Goal: Task Accomplishment & Management: Use online tool/utility

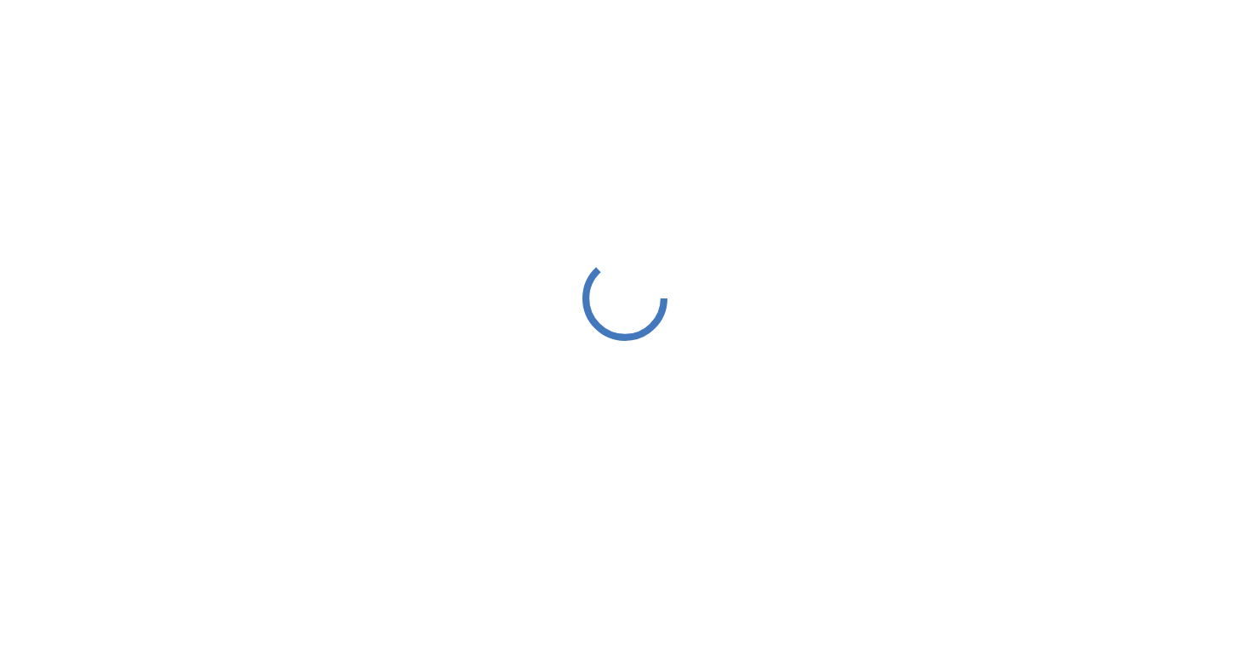
drag, startPoint x: 0, startPoint y: 0, endPoint x: 812, endPoint y: 131, distance: 822.5
click at [811, 131] on div at bounding box center [624, 298] width 1249 height 596
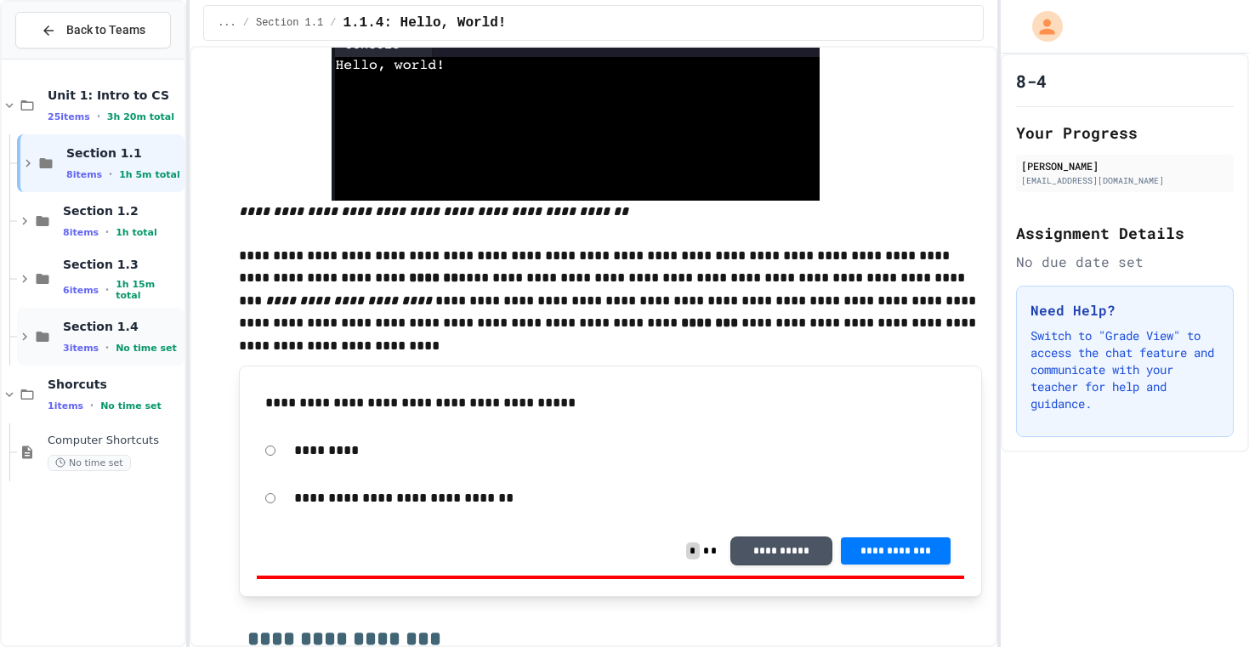
scroll to position [809, 0]
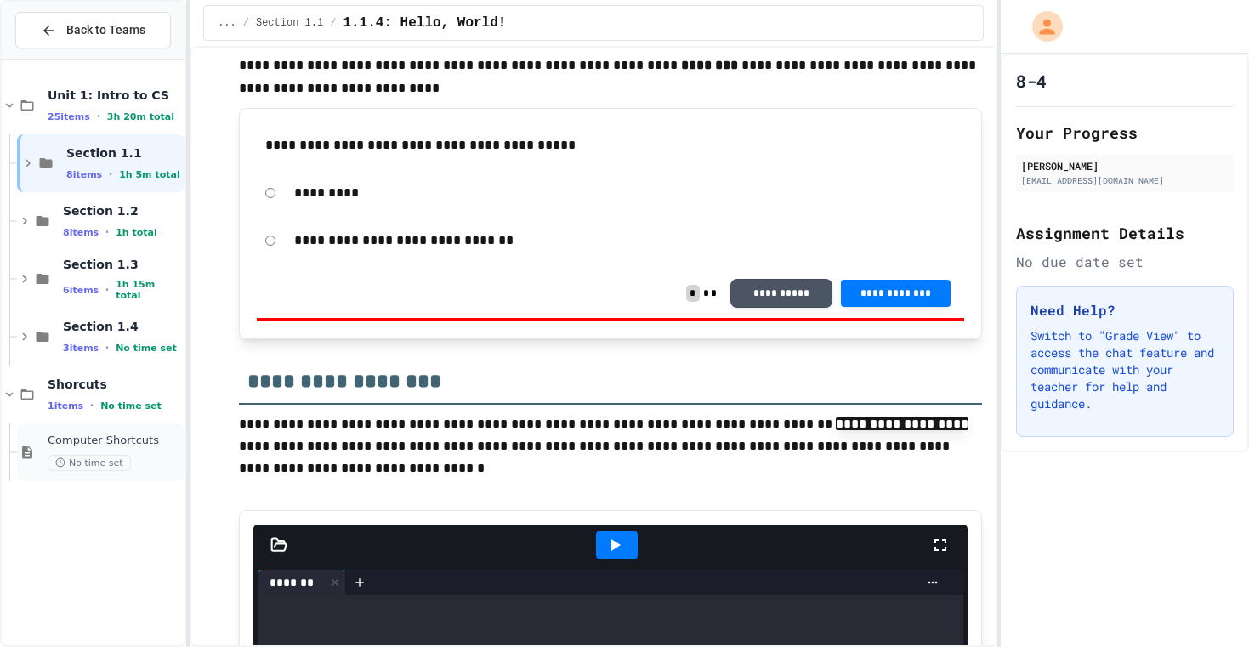
click at [93, 450] on div "Computer Shortcuts No time set" at bounding box center [114, 452] width 133 height 37
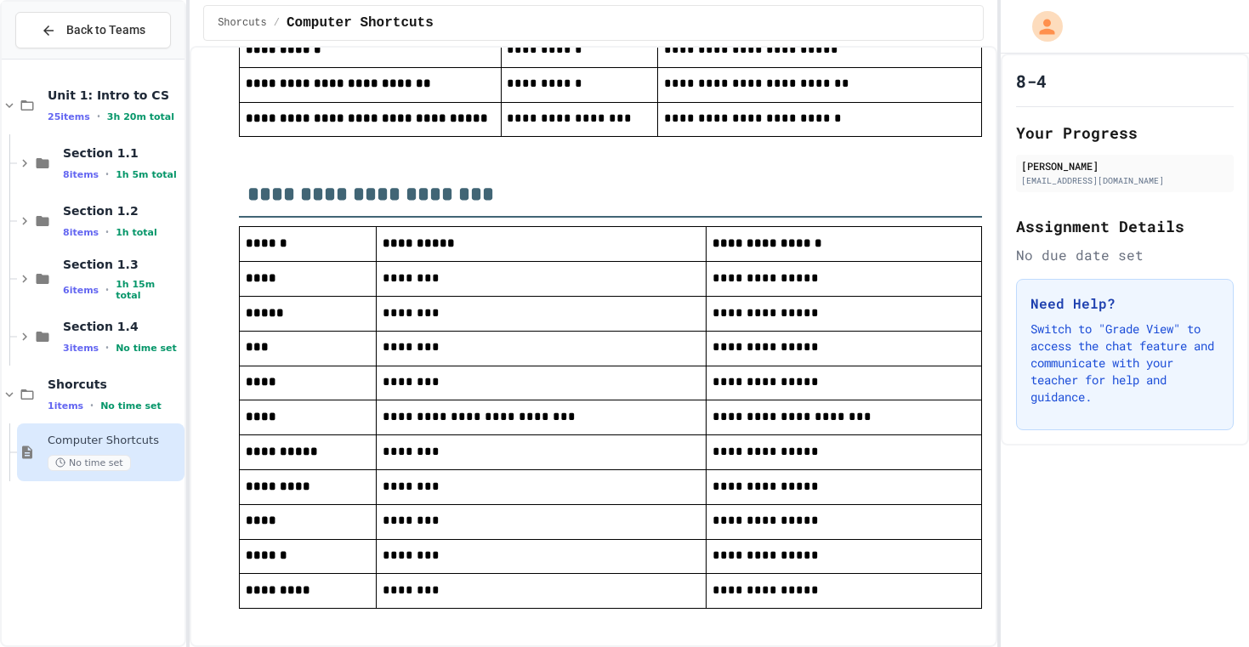
drag, startPoint x: 817, startPoint y: 24, endPoint x: 866, endPoint y: 145, distance: 130.9
click at [866, 137] on td "**********" at bounding box center [820, 119] width 324 height 35
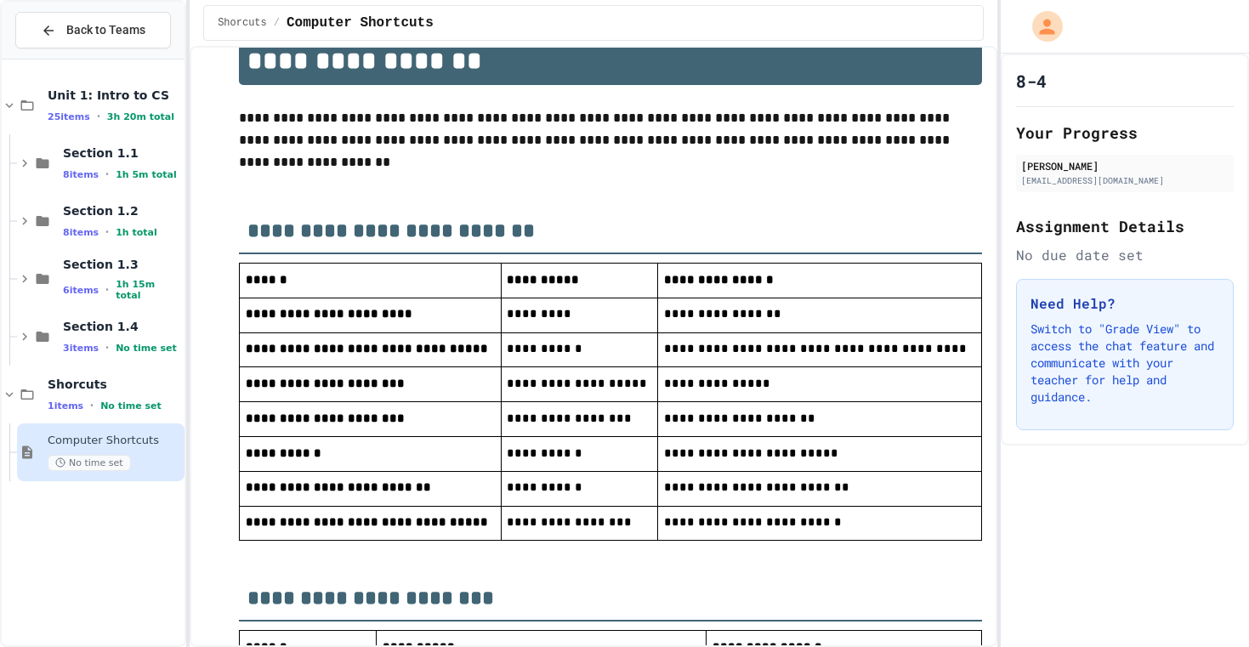
scroll to position [43, 0]
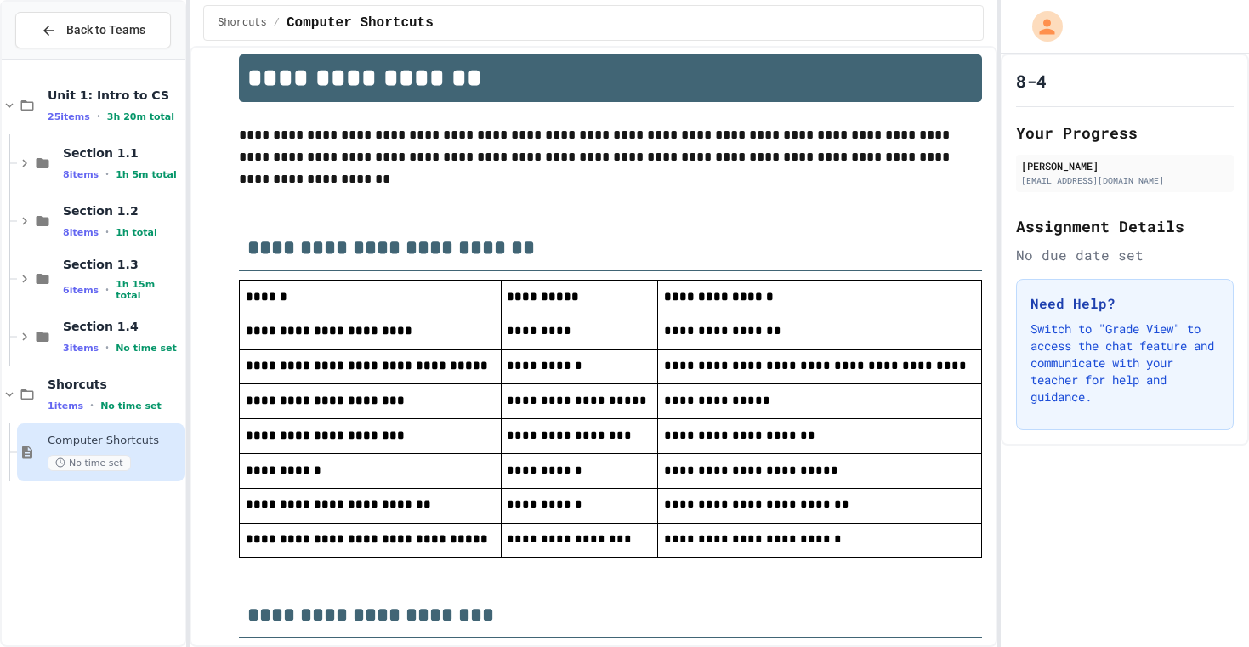
click at [715, 211] on p at bounding box center [610, 201] width 743 height 22
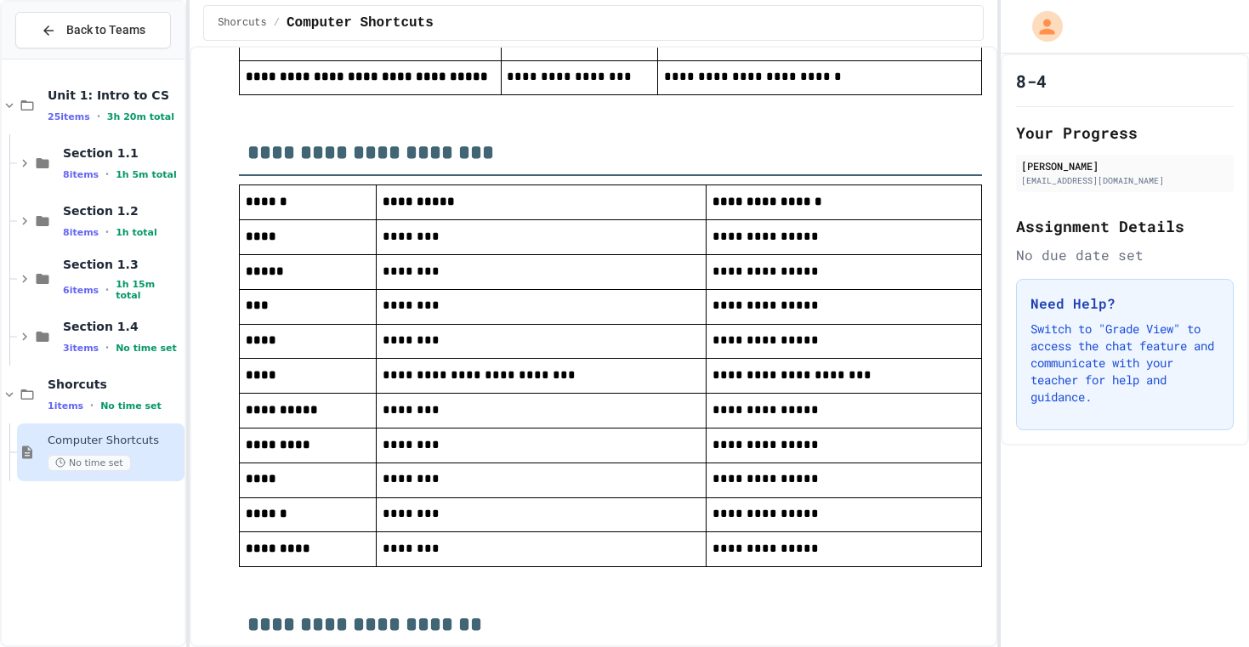
scroll to position [508, 0]
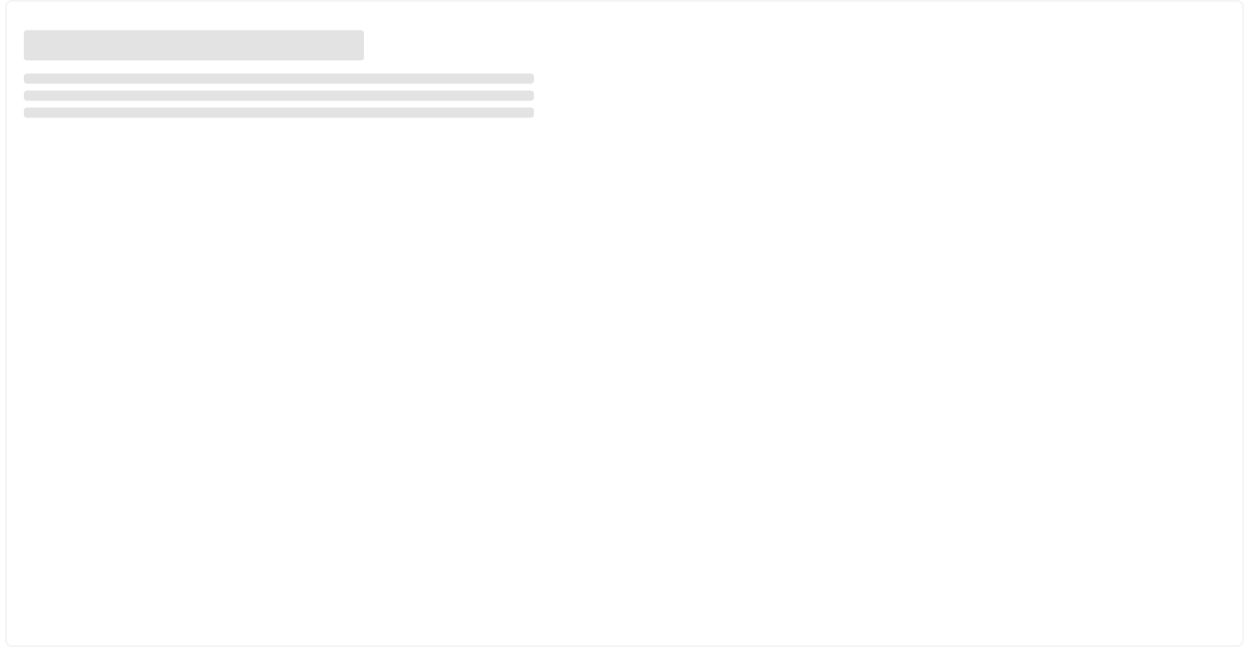
click at [796, 143] on div at bounding box center [624, 323] width 1239 height 647
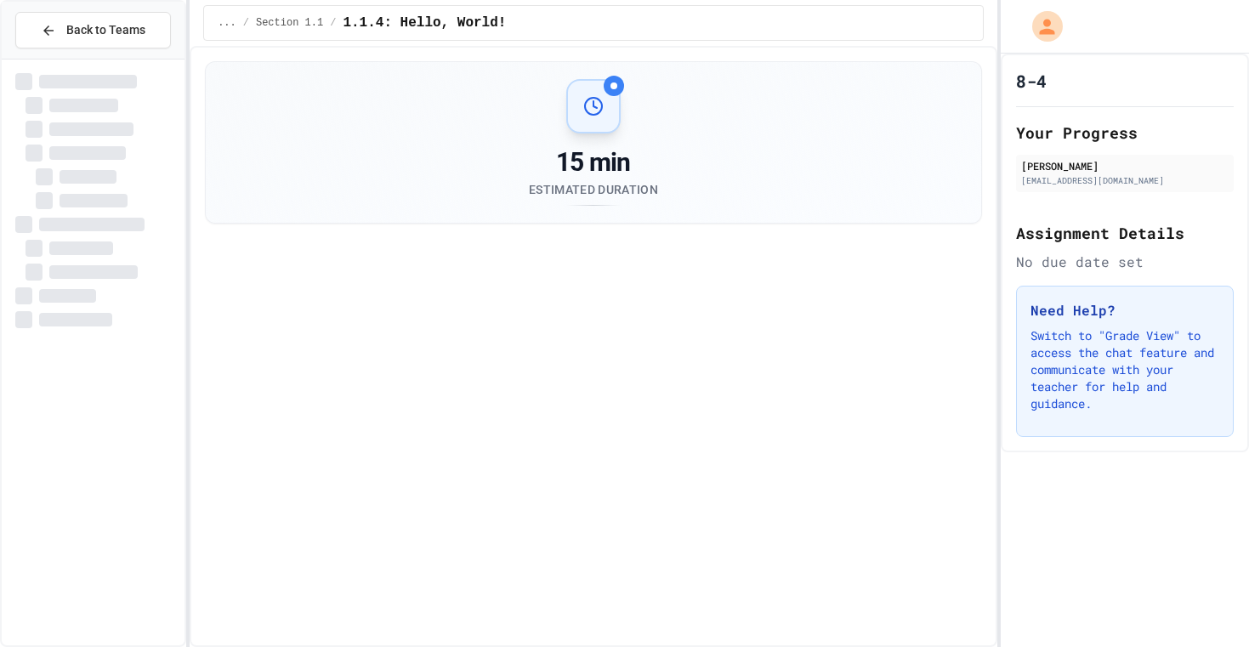
scroll to position [48, 0]
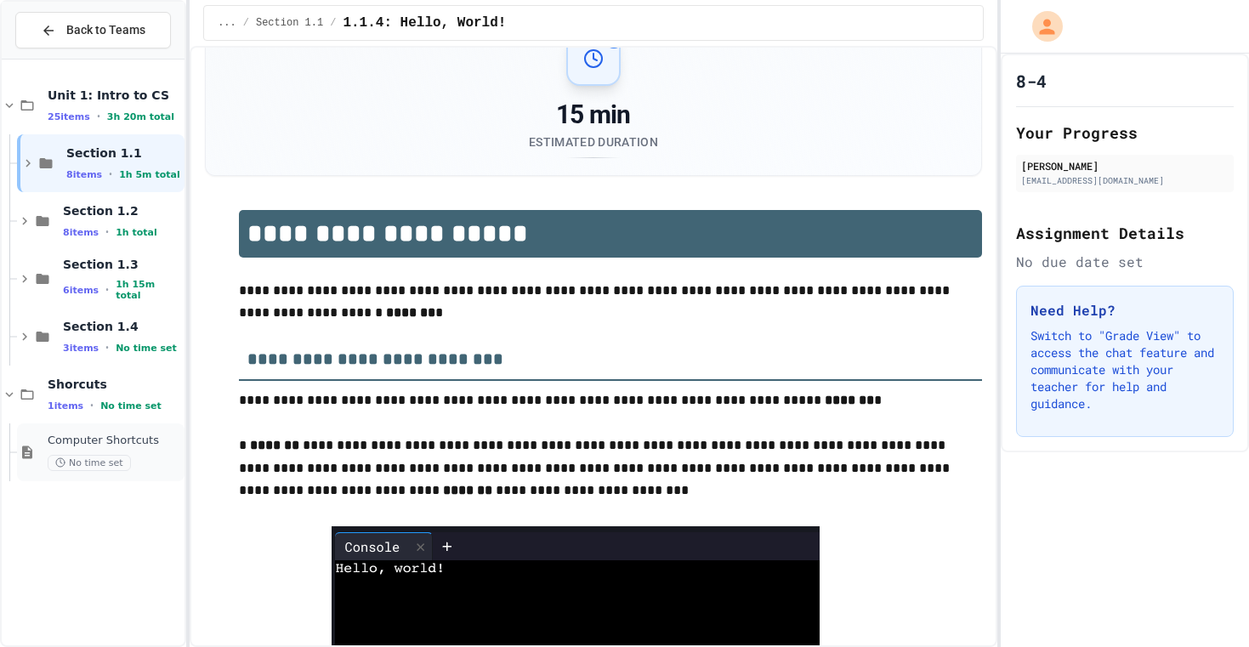
click at [71, 456] on span "No time set" at bounding box center [89, 463] width 83 height 16
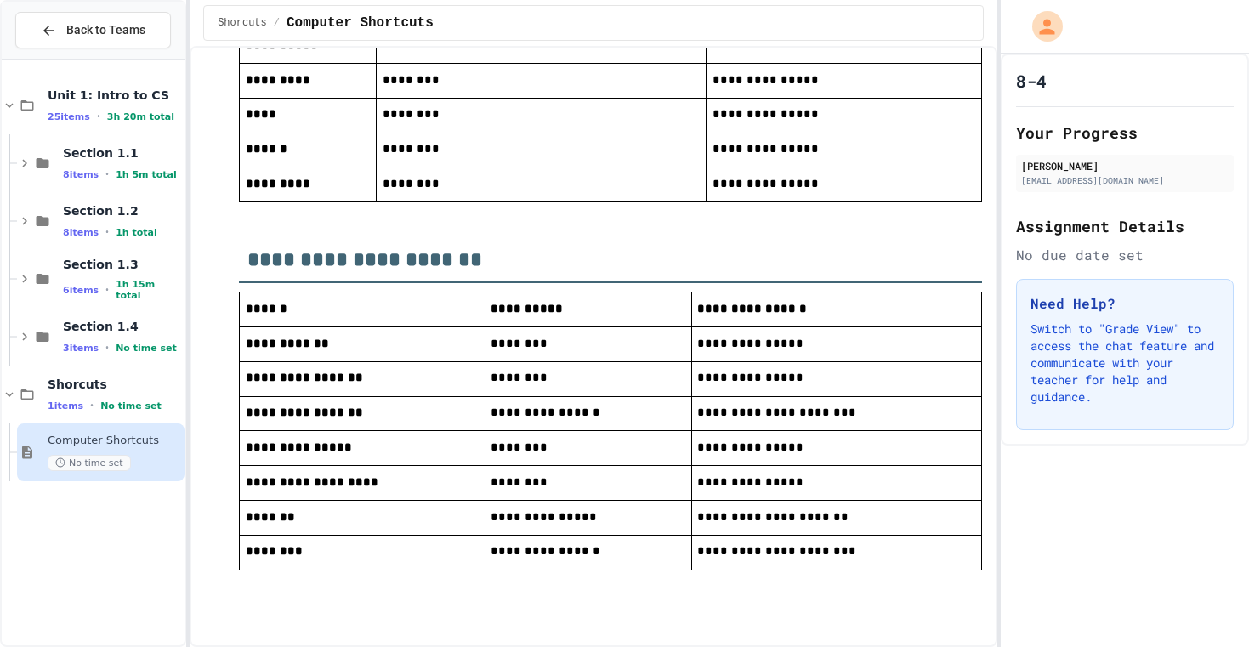
drag, startPoint x: 1071, startPoint y: 15, endPoint x: 814, endPoint y: 168, distance: 298.5
click at [814, 173] on p "**********" at bounding box center [844, 184] width 263 height 22
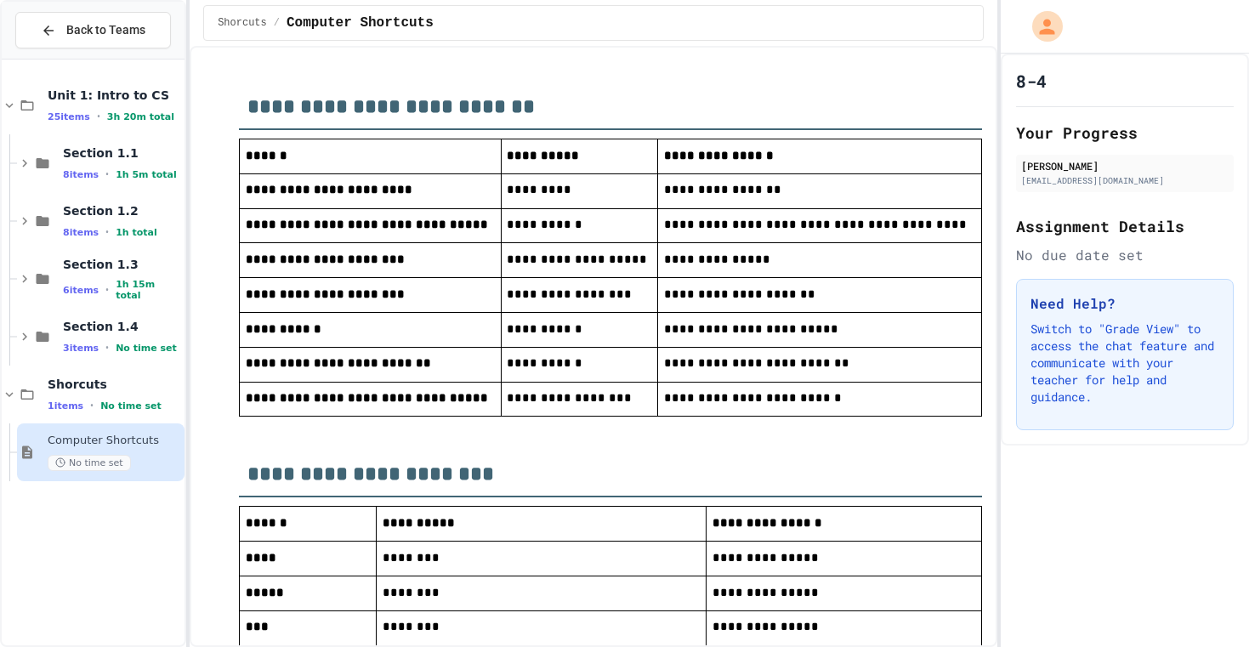
scroll to position [176, 0]
